Goal: Transaction & Acquisition: Purchase product/service

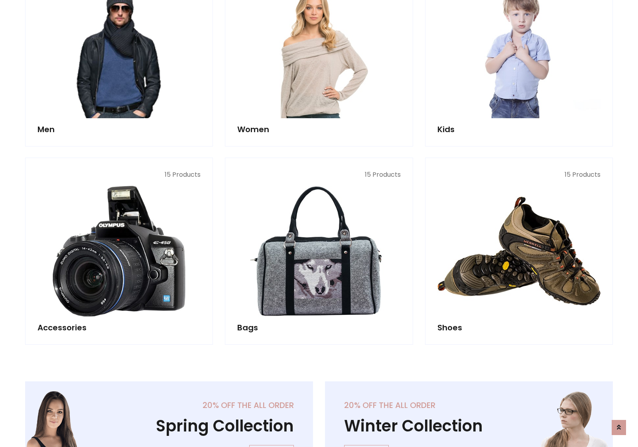
scroll to position [267, 0]
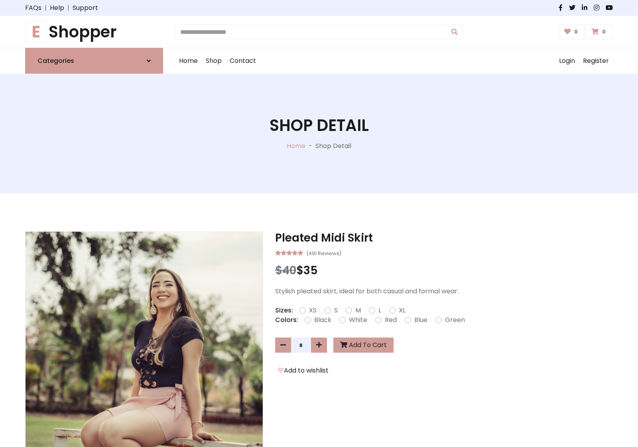
click at [94, 32] on h1 "E Shopper" at bounding box center [94, 31] width 138 height 19
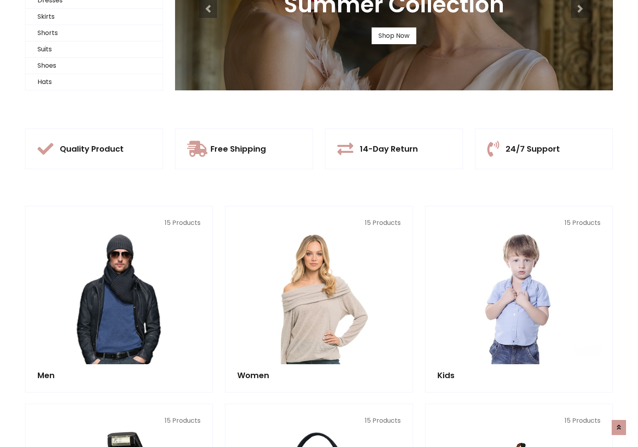
scroll to position [77, 0]
